Goal: Navigation & Orientation: Find specific page/section

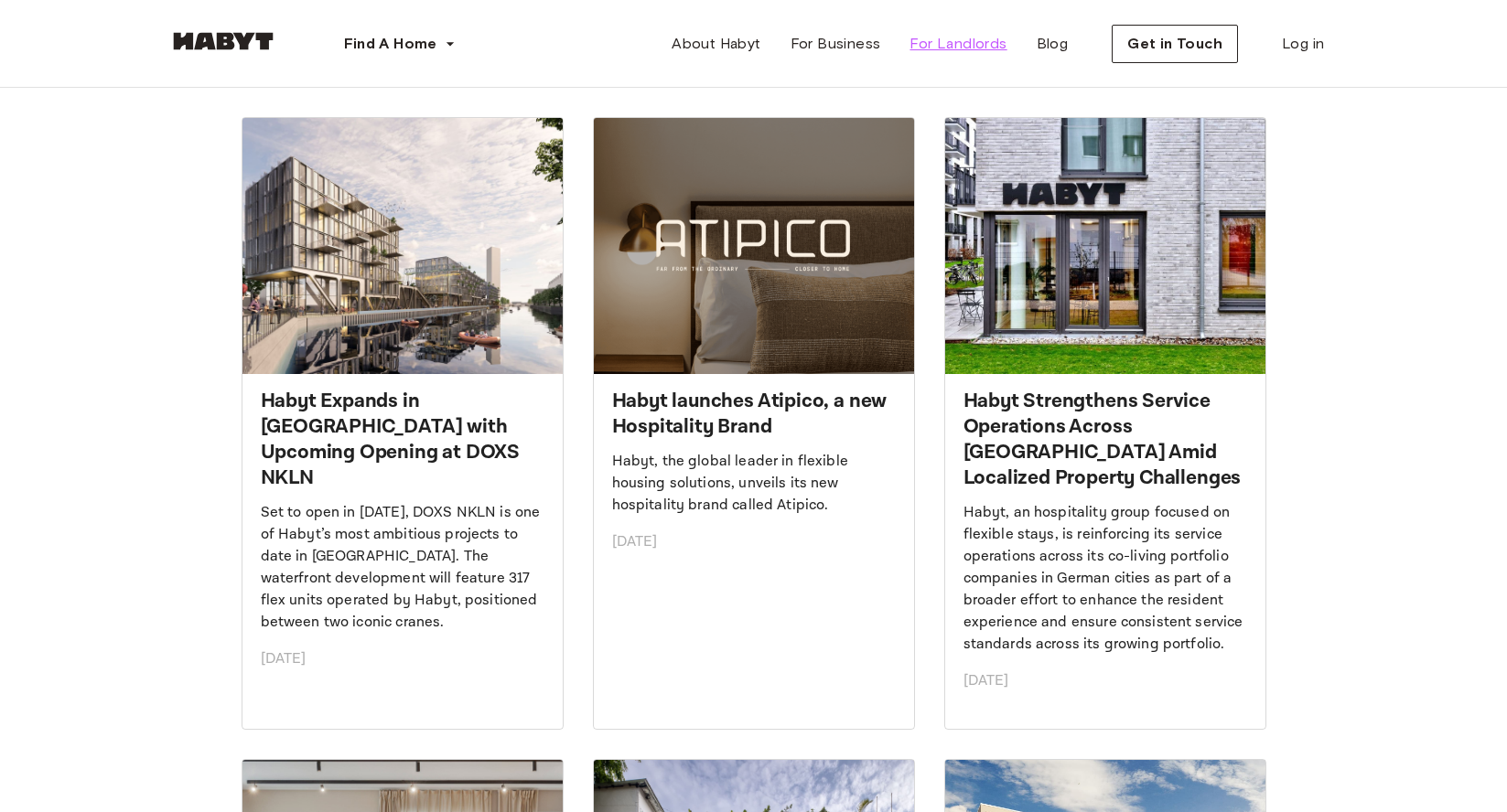
click at [975, 42] on span "For Landlords" at bounding box center [957, 43] width 97 height 22
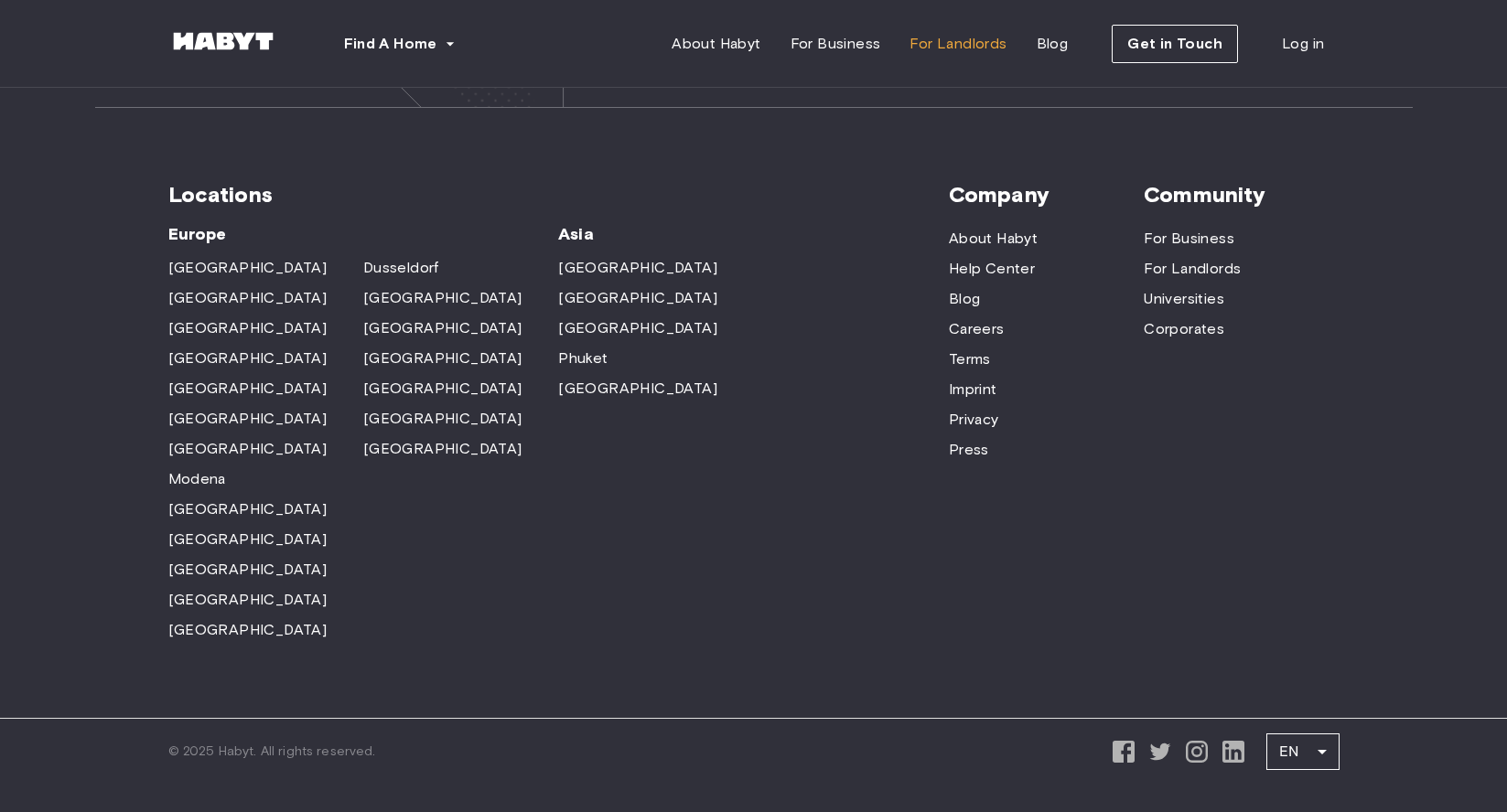
scroll to position [5609, 0]
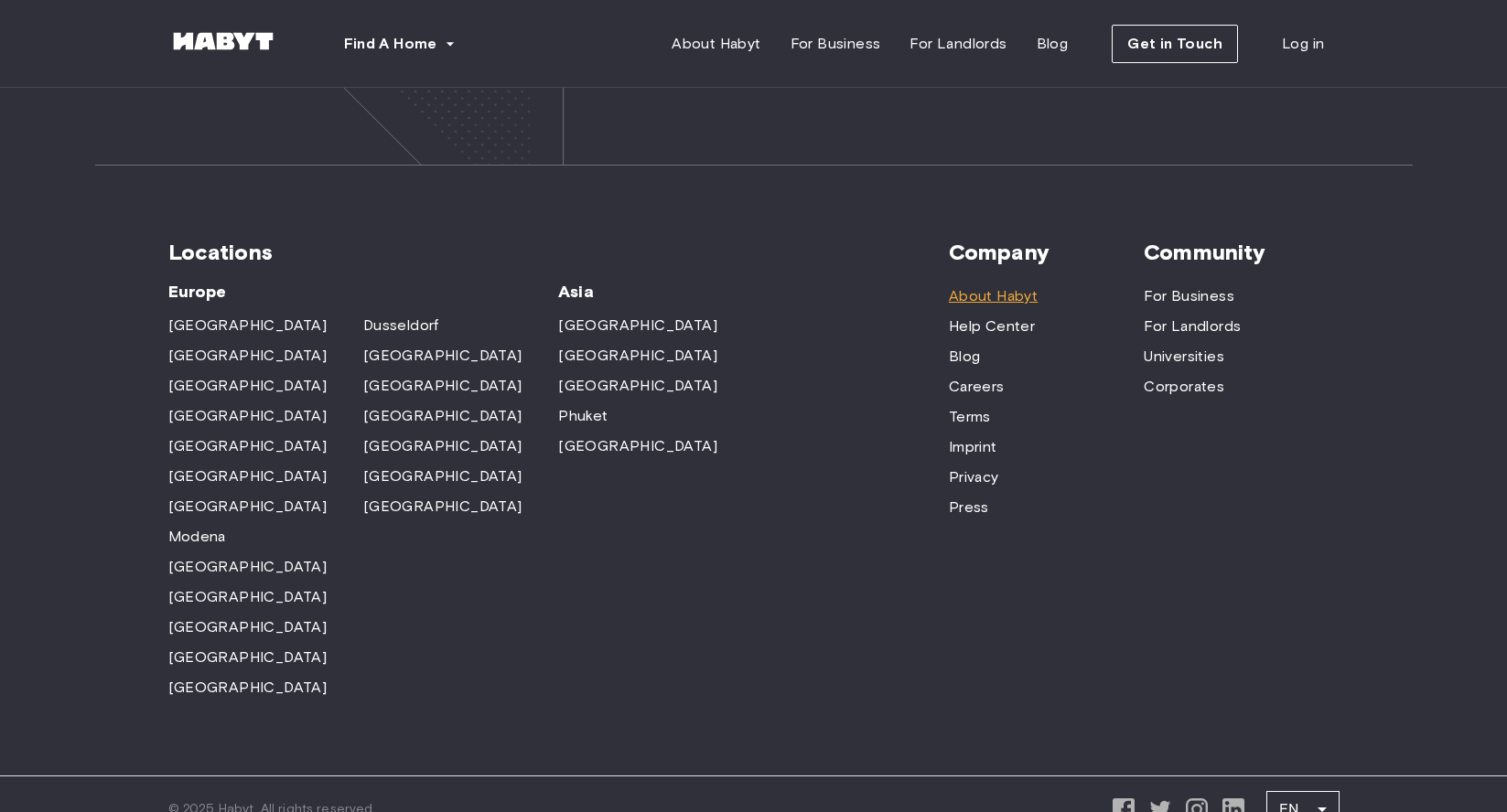
click at [998, 285] on span "About Habyt" at bounding box center [993, 296] width 88 height 22
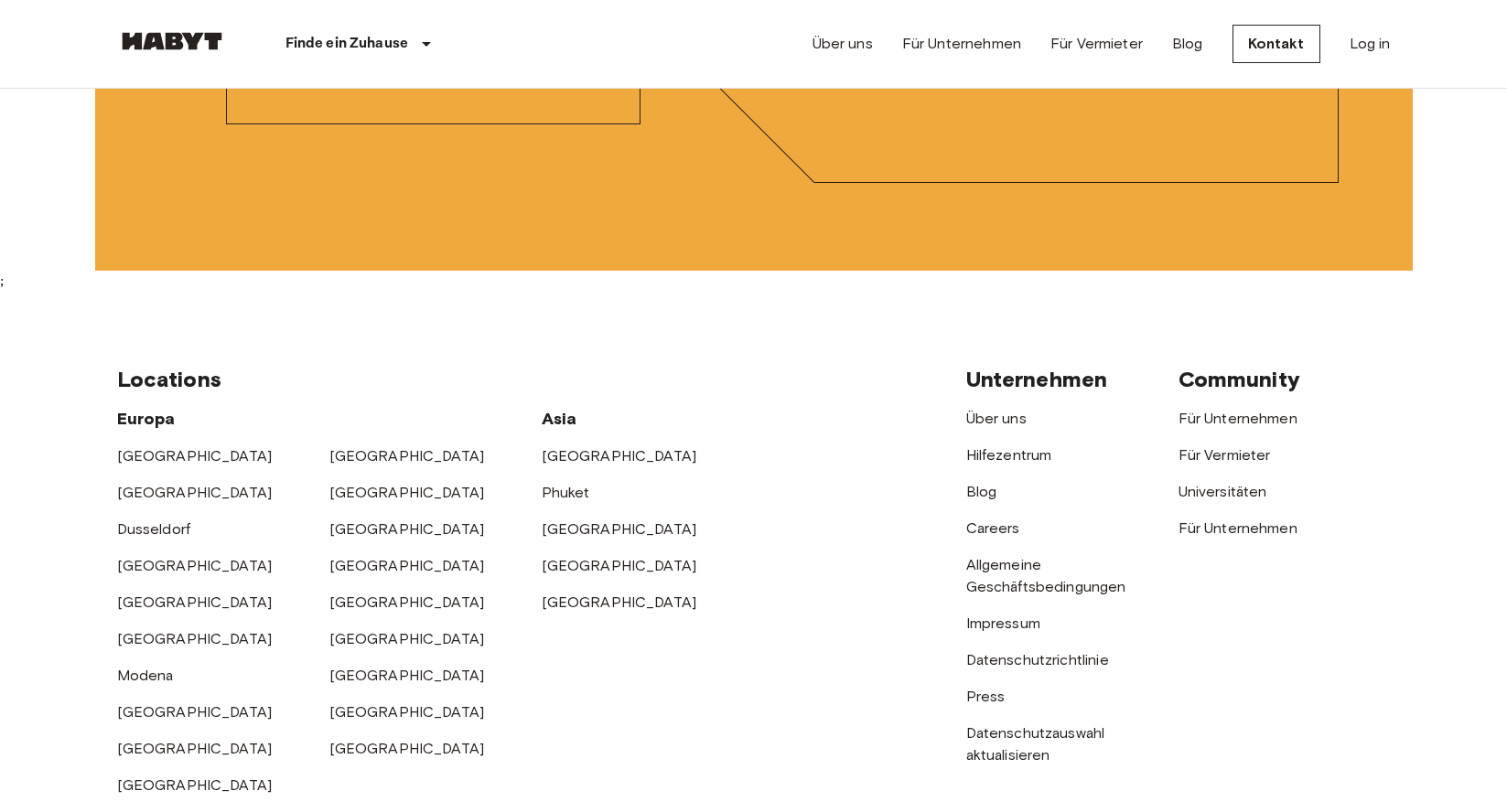
scroll to position [5625, 0]
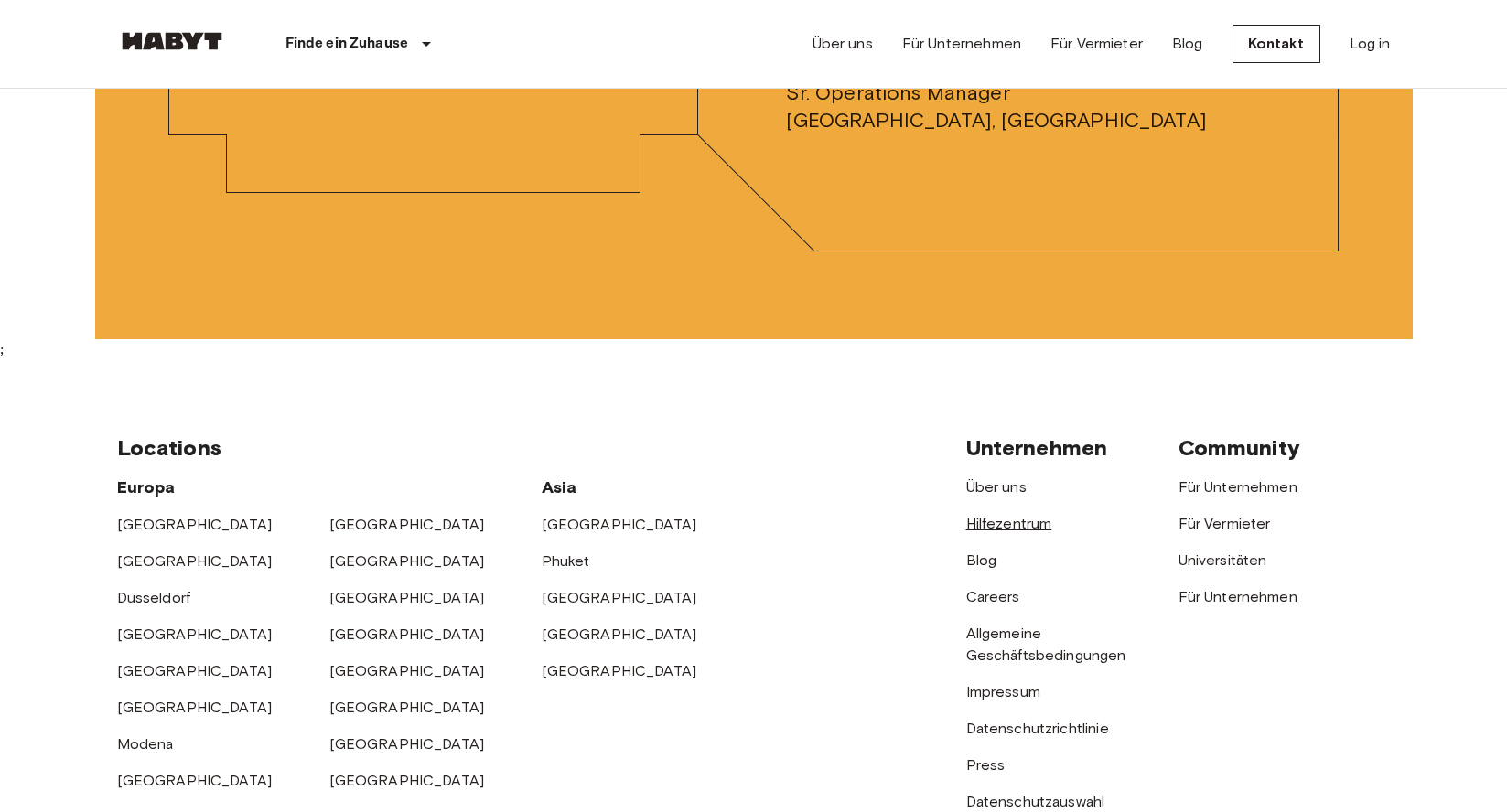
click at [1014, 522] on link "Hilfezentrum" at bounding box center [1010, 524] width 86 height 17
